Goal: Transaction & Acquisition: Purchase product/service

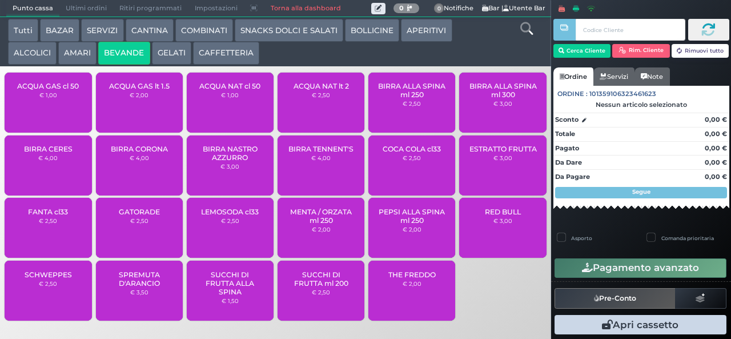
click at [98, 42] on button "BEVANDE" at bounding box center [123, 53] width 51 height 23
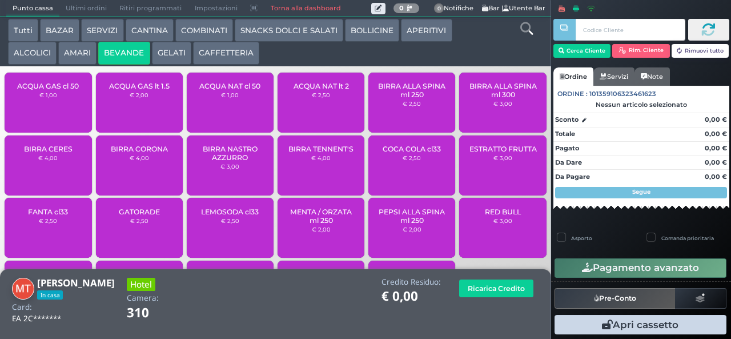
click at [30, 27] on button "Tutti" at bounding box center [23, 30] width 30 height 23
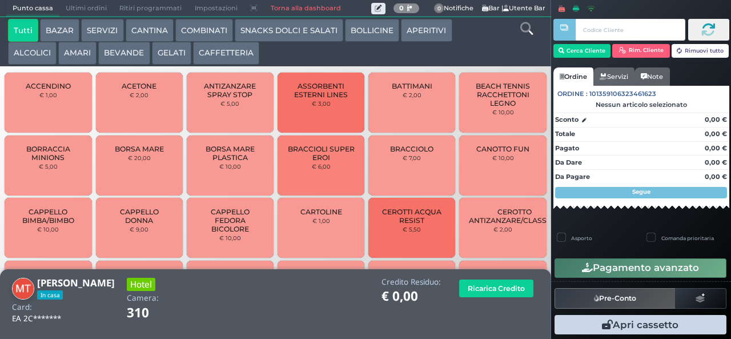
click at [423, 100] on div "BATTIMANI € 2,00" at bounding box center [411, 103] width 87 height 60
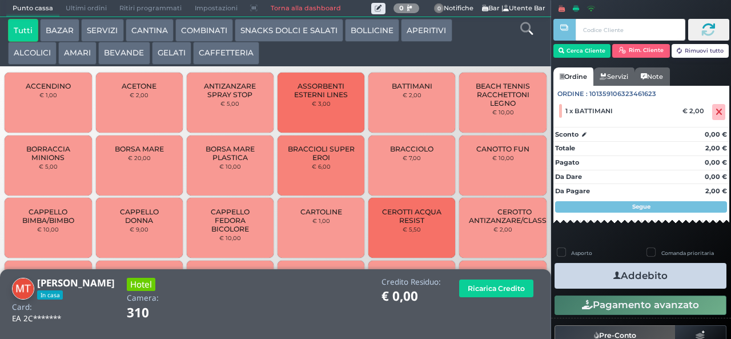
click at [617, 272] on button "Addebito" at bounding box center [640, 276] width 172 height 26
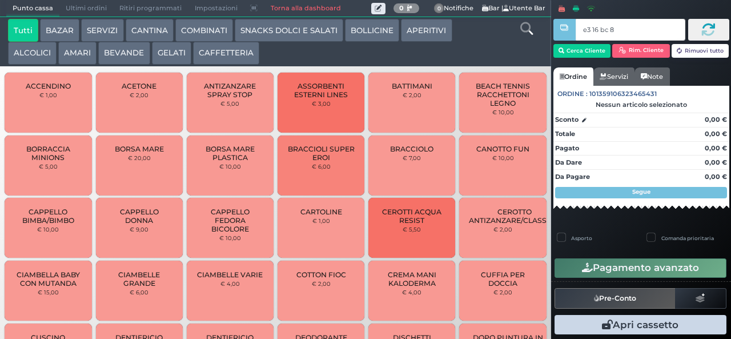
type input "e3 16 bc 8b"
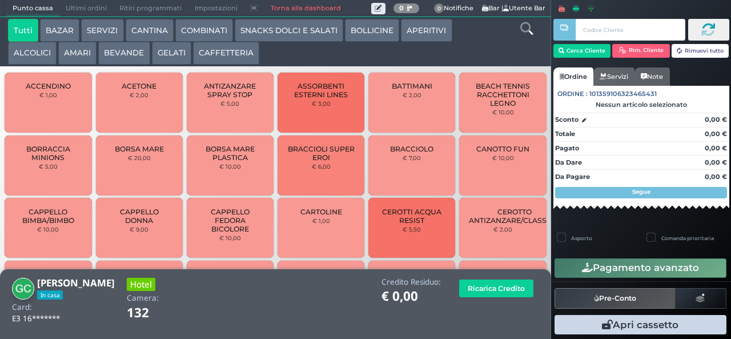
click at [34, 52] on button "ALCOLICI" at bounding box center [32, 53] width 49 height 23
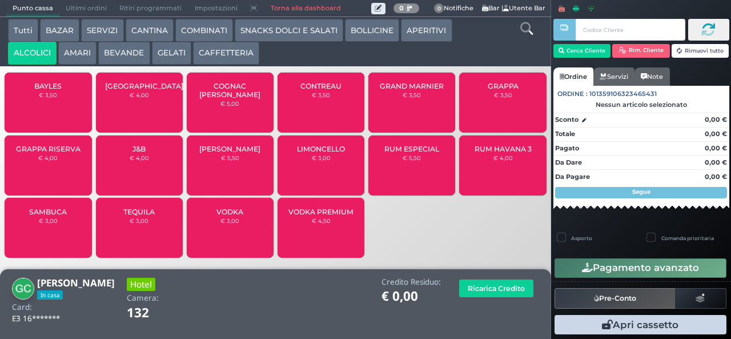
click at [134, 51] on button "BEVANDE" at bounding box center [123, 53] width 51 height 23
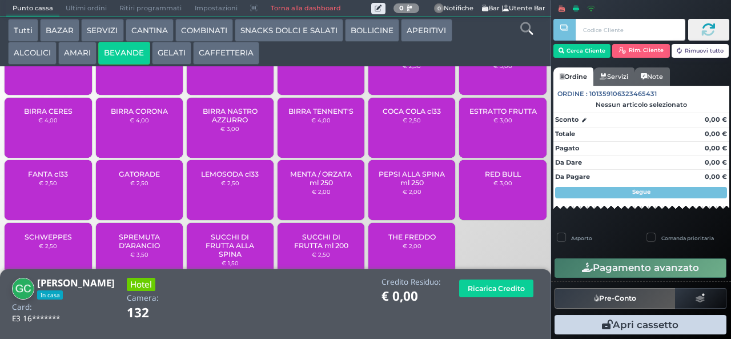
scroll to position [76, 0]
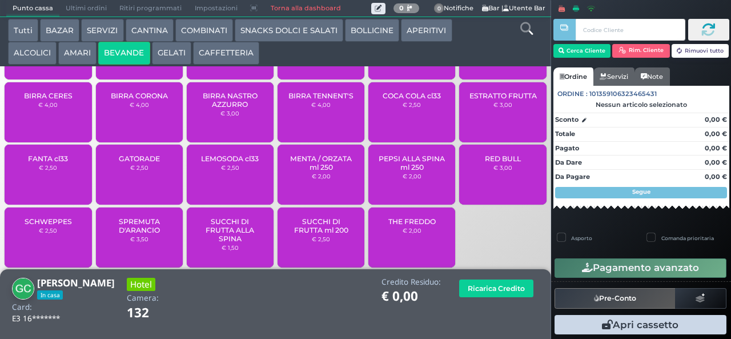
click at [375, 27] on button "BOLLICINE" at bounding box center [372, 30] width 54 height 23
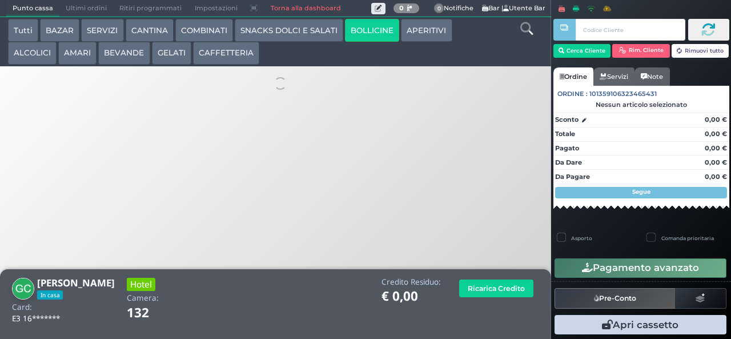
scroll to position [0, 0]
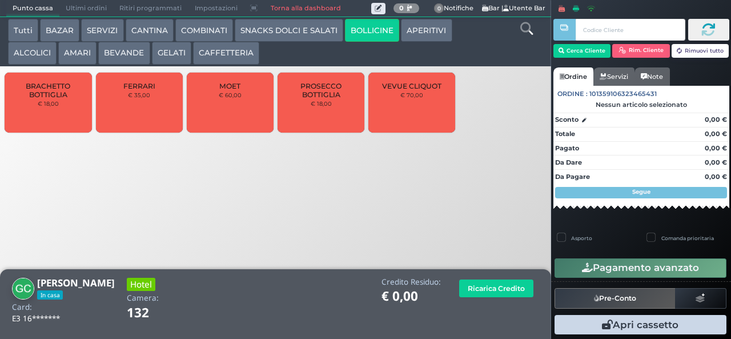
click at [418, 27] on button "APERITIVI" at bounding box center [426, 30] width 51 height 23
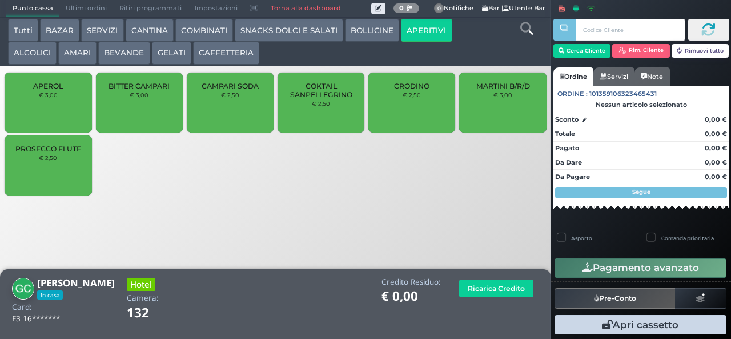
click at [37, 55] on button "ALCOLICI" at bounding box center [32, 53] width 49 height 23
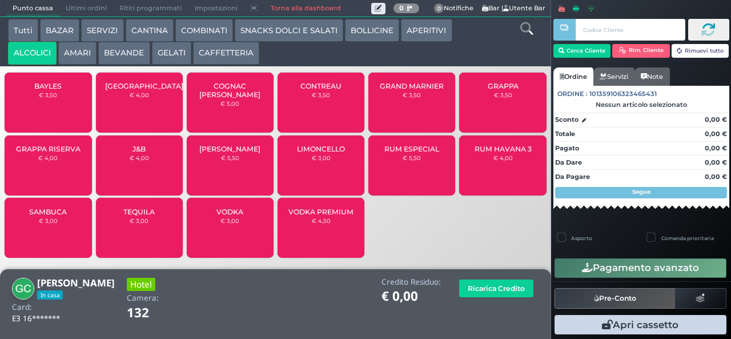
click at [407, 29] on button "APERITIVI" at bounding box center [426, 30] width 51 height 23
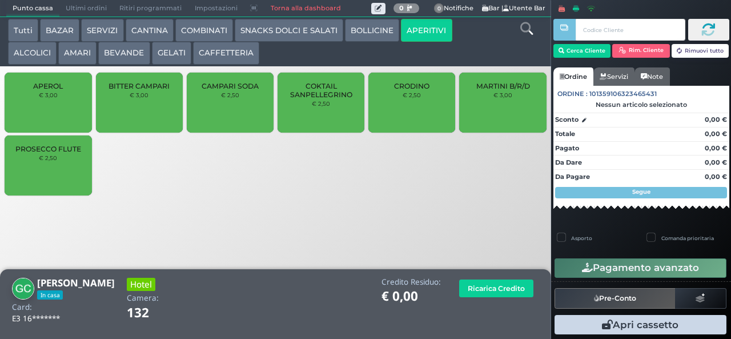
click at [384, 28] on button "BOLLICINE" at bounding box center [372, 30] width 54 height 23
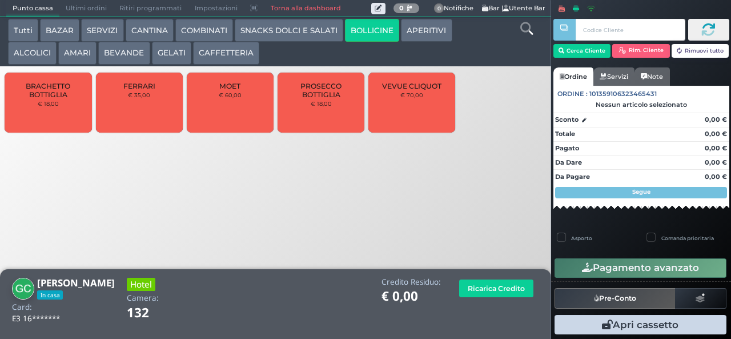
click at [311, 27] on button "SNACKS DOLCI E SALATI" at bounding box center [289, 30] width 108 height 23
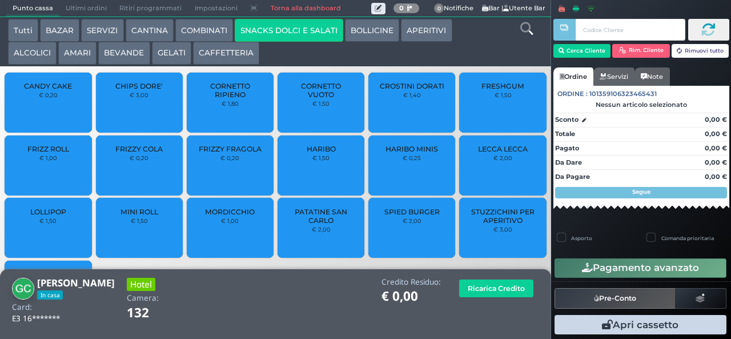
click at [220, 28] on button "COMBINATI" at bounding box center [204, 30] width 58 height 23
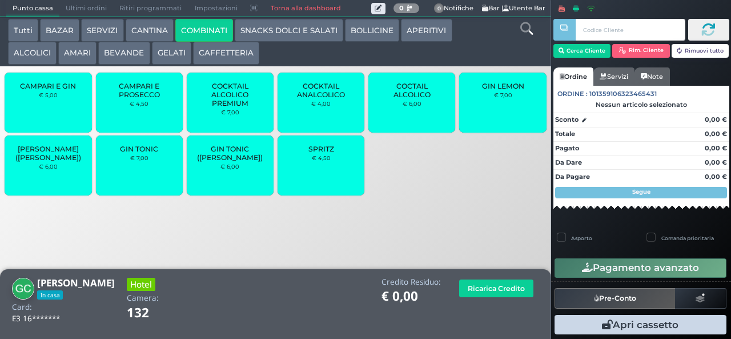
click at [319, 161] on div "SPRITZ € 4,50" at bounding box center [320, 165] width 87 height 60
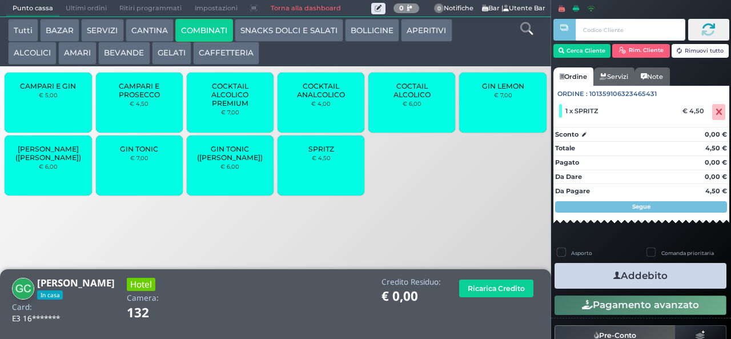
click at [319, 161] on div "SPRITZ € 4,50" at bounding box center [320, 165] width 87 height 60
click at [643, 272] on button "Addebito" at bounding box center [640, 276] width 172 height 26
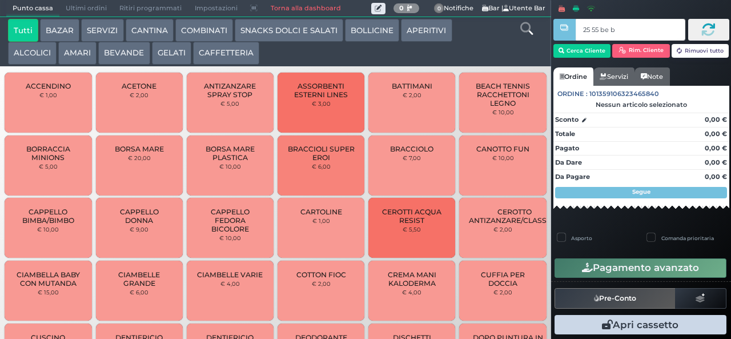
type input "25 55 be b9"
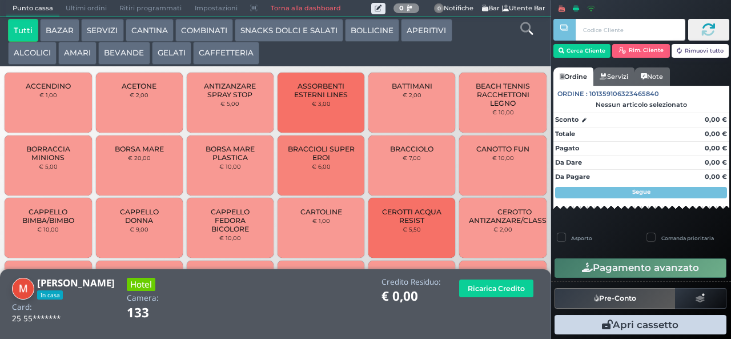
click at [248, 30] on button "SNACKS DOLCI E SALATI" at bounding box center [289, 30] width 108 height 23
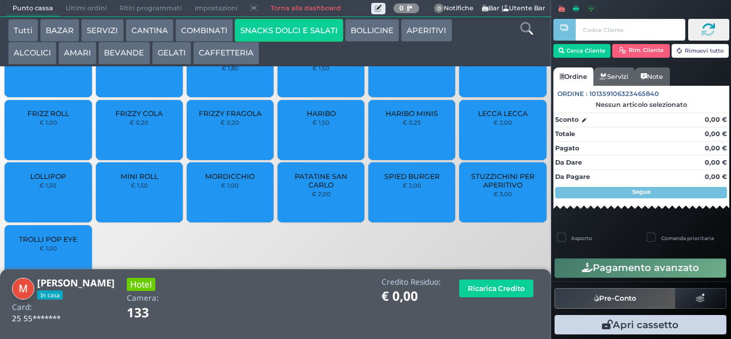
scroll to position [76, 0]
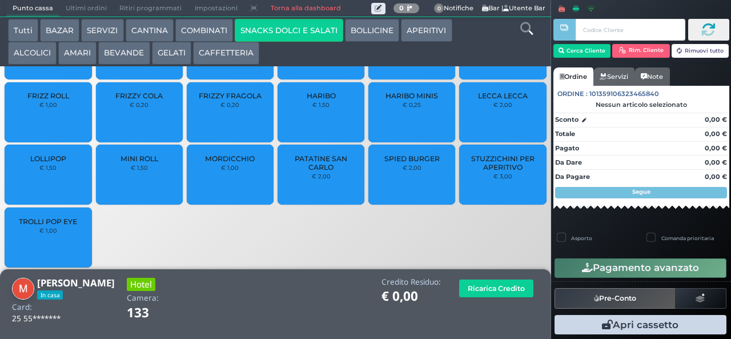
click at [67, 159] on div "LOLLIPOP € 1,50" at bounding box center [48, 174] width 87 height 60
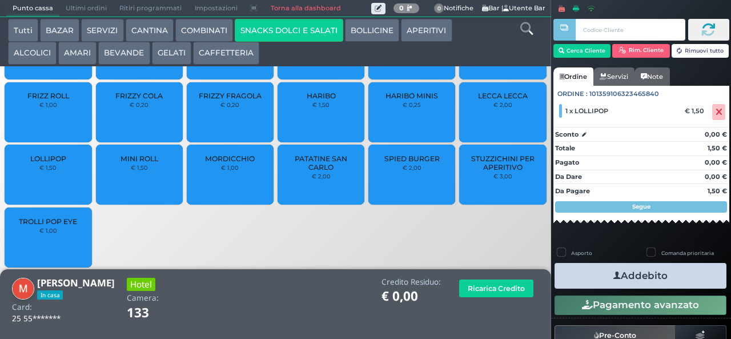
click at [614, 276] on icon "button" at bounding box center [616, 276] width 7 height 12
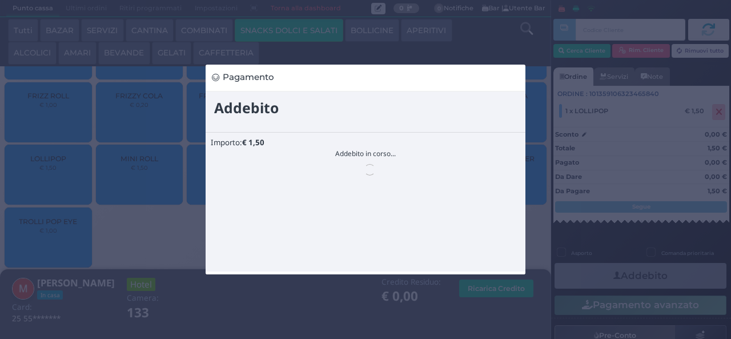
scroll to position [0, 0]
